Goal: Register for event/course

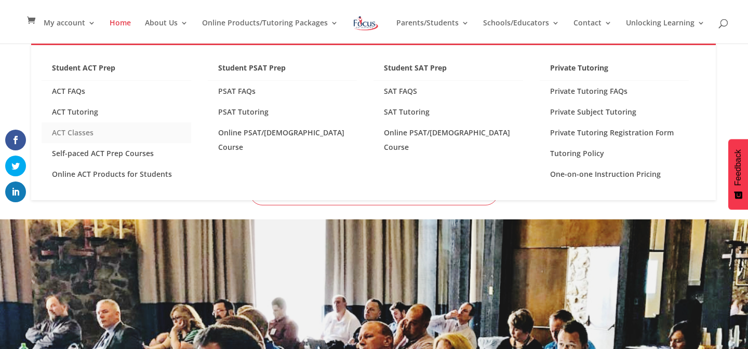
click at [75, 132] on link "ACT Classes" at bounding box center [117, 133] width 150 height 21
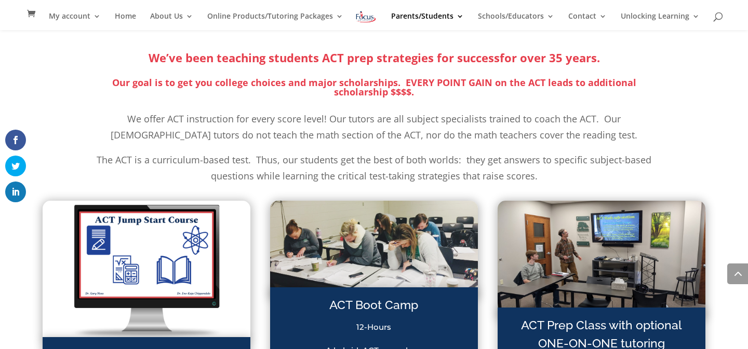
scroll to position [1189, 0]
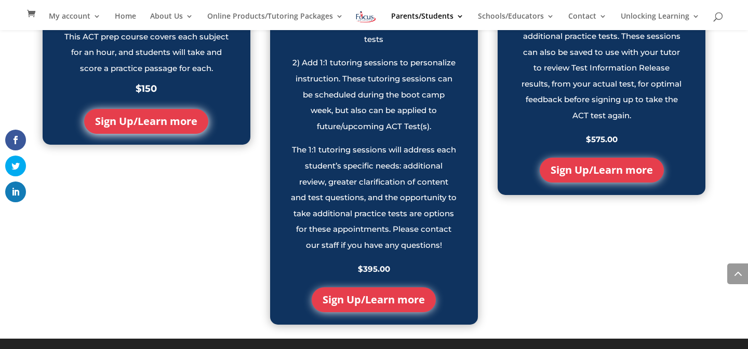
click at [383, 300] on link "Sign Up/Learn more" at bounding box center [374, 300] width 124 height 25
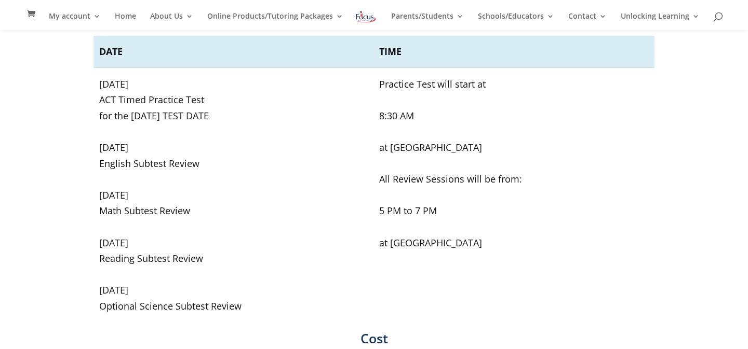
scroll to position [254, 0]
